Goal: Task Accomplishment & Management: Use online tool/utility

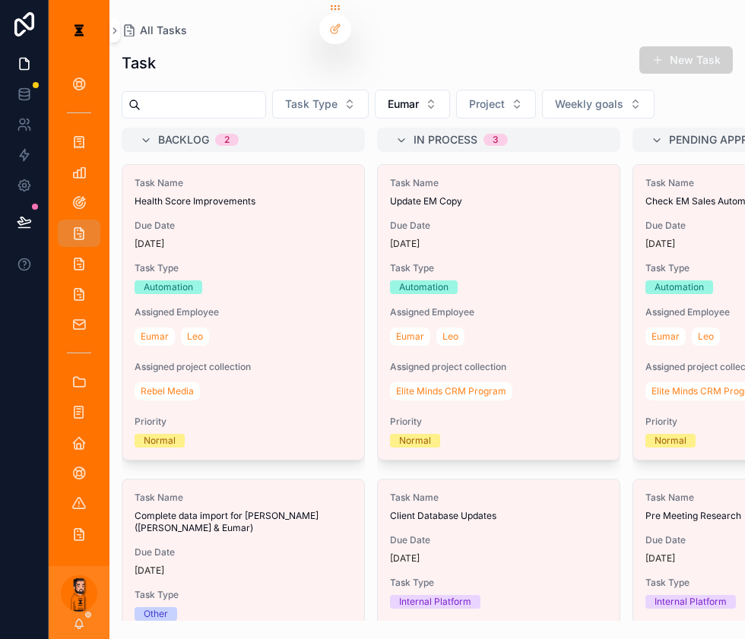
scroll to position [351, 0]
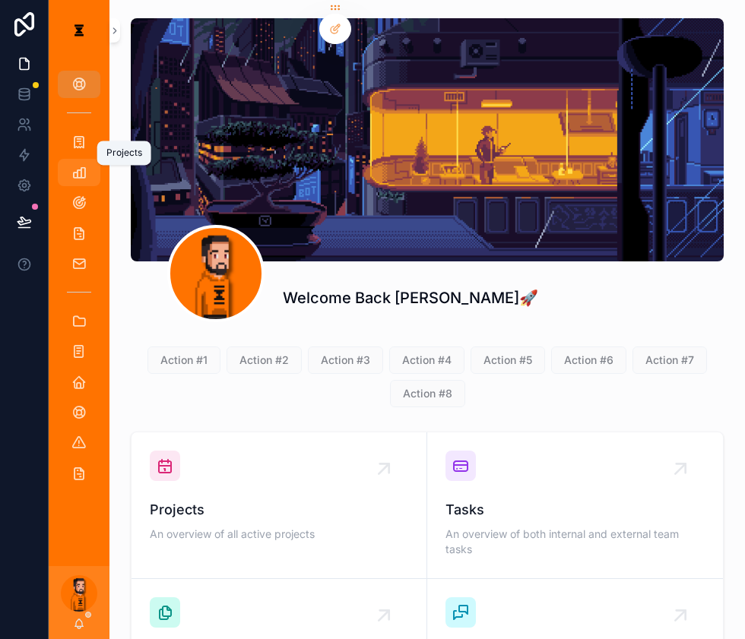
click at [76, 165] on icon "scrollable content" at bounding box center [78, 172] width 15 height 15
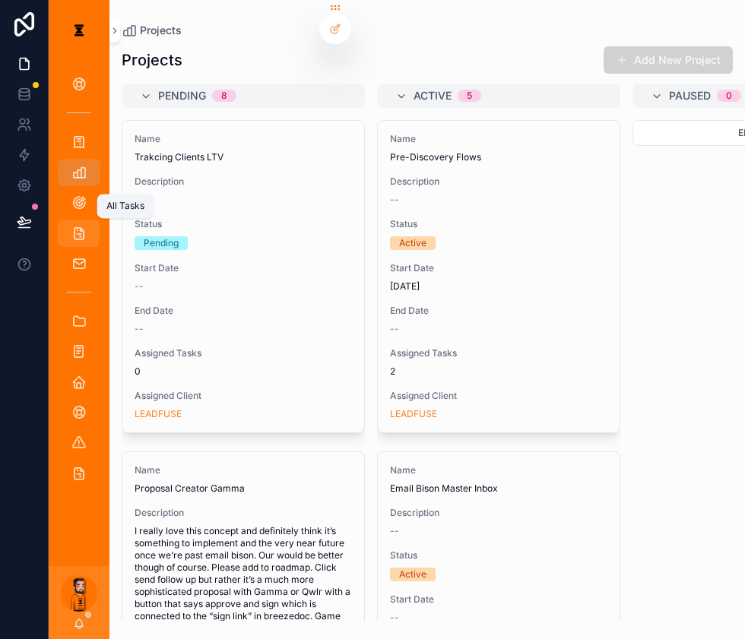
click at [67, 221] on div "All Tasks" at bounding box center [79, 233] width 24 height 24
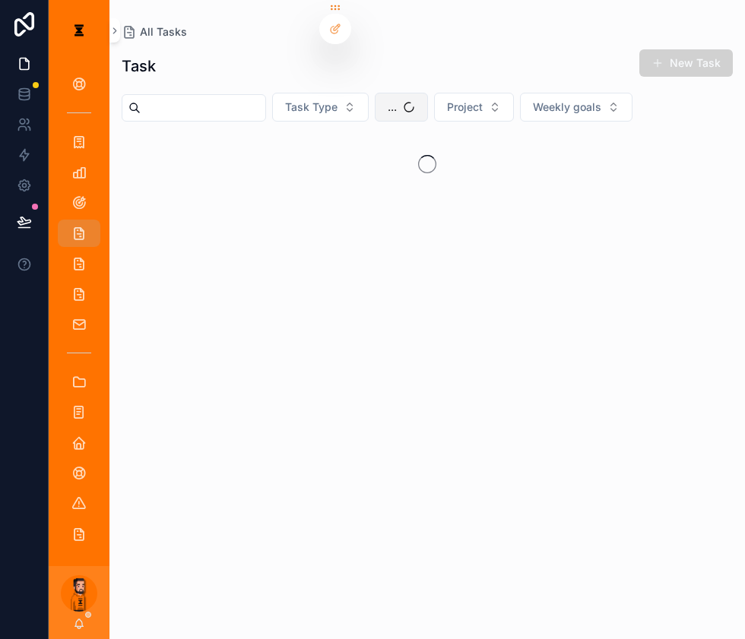
click at [383, 94] on button "..." at bounding box center [401, 107] width 53 height 29
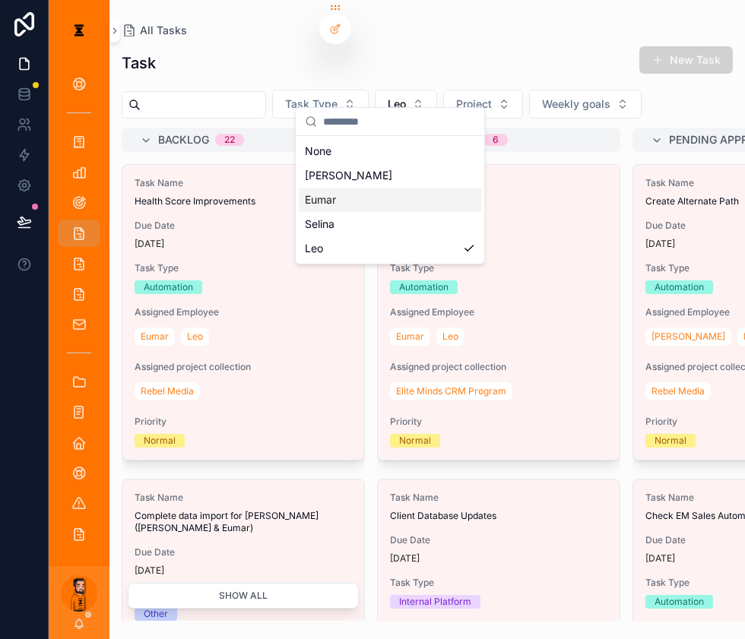
click at [327, 192] on span "Eumar" at bounding box center [320, 199] width 31 height 15
